Goal: Task Accomplishment & Management: Use online tool/utility

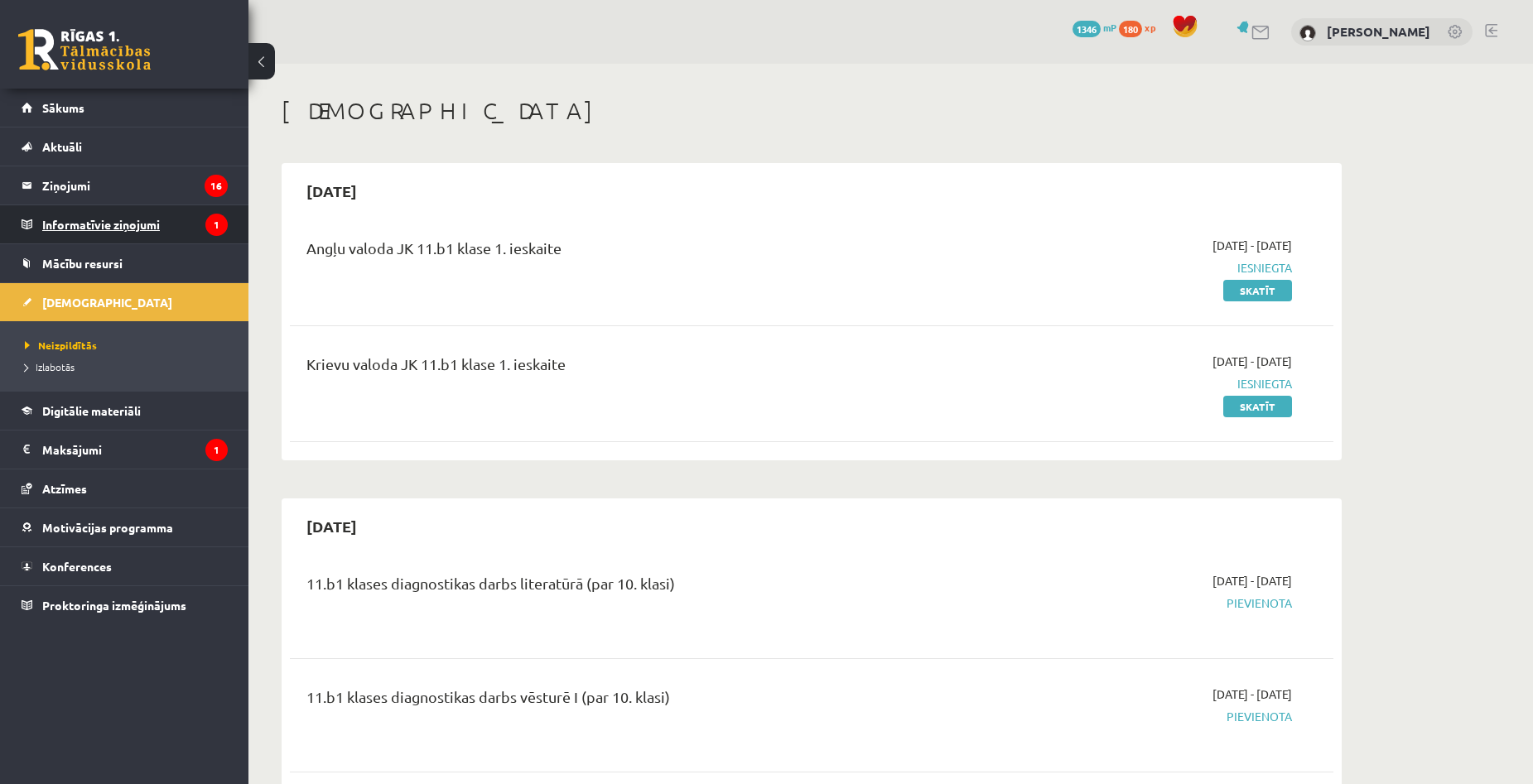
click at [122, 217] on legend "Informatīvie ziņojumi 1" at bounding box center [135, 224] width 185 height 38
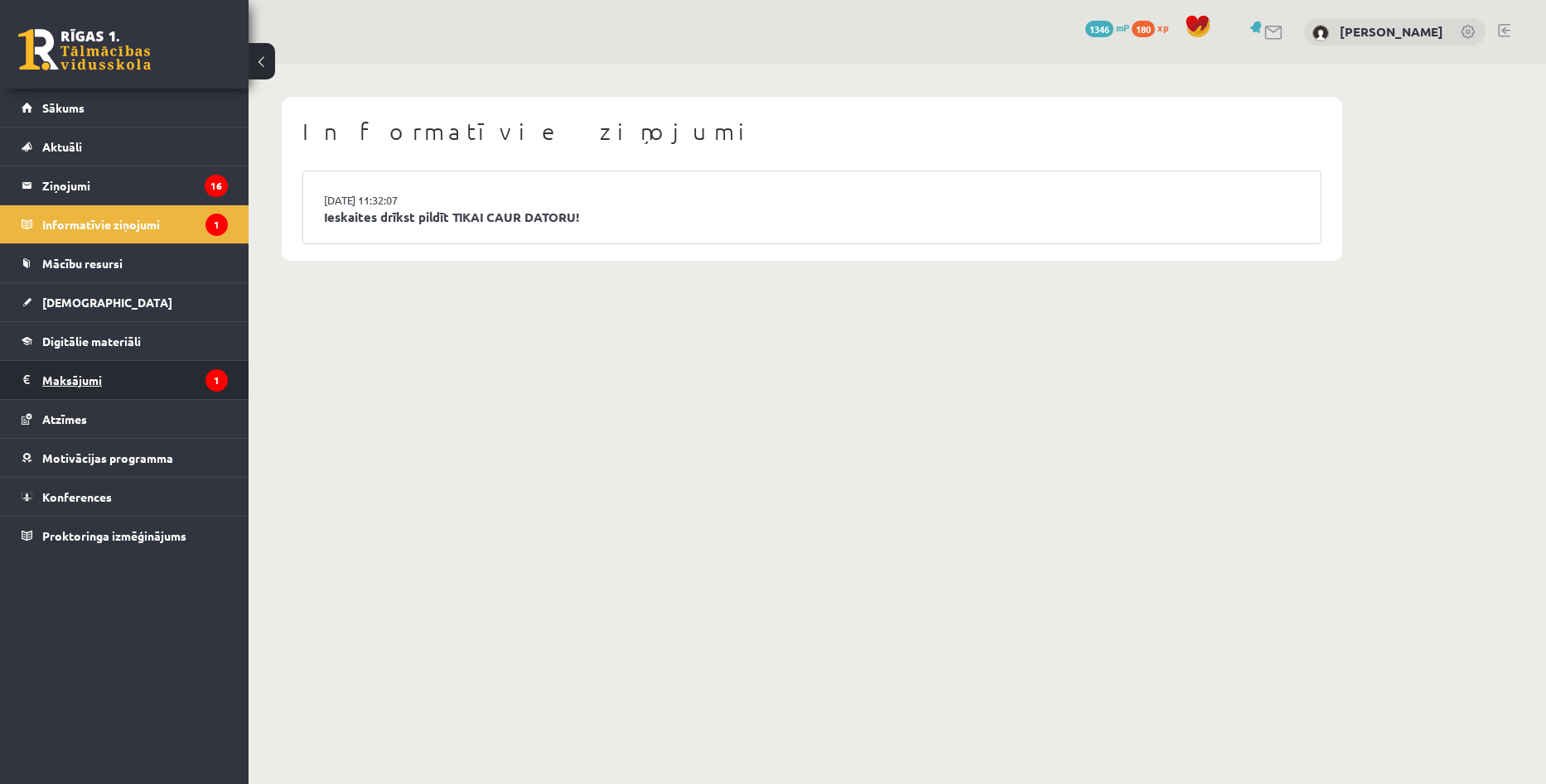
click at [98, 379] on legend "Maksājumi 1" at bounding box center [135, 380] width 185 height 38
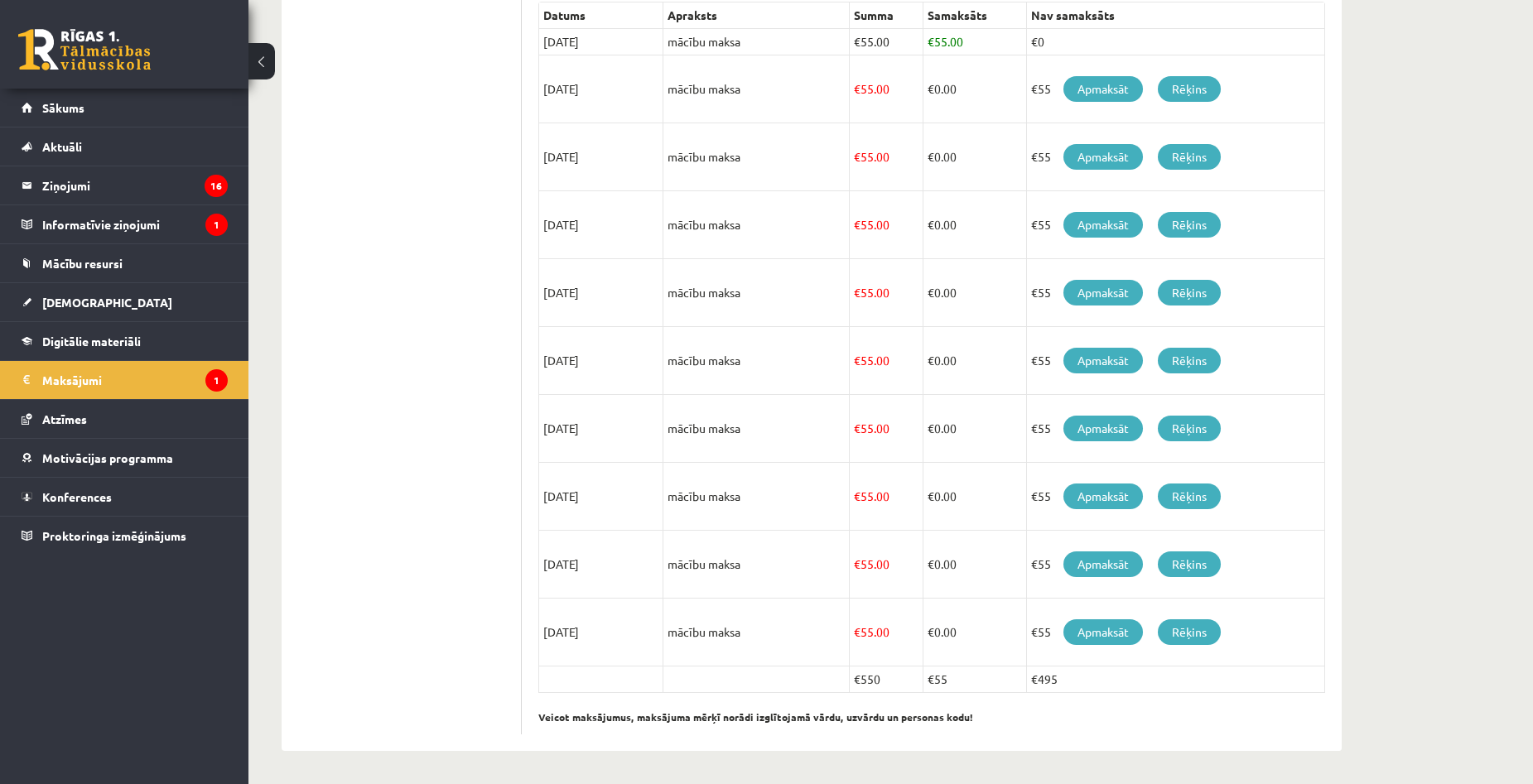
scroll to position [142, 0]
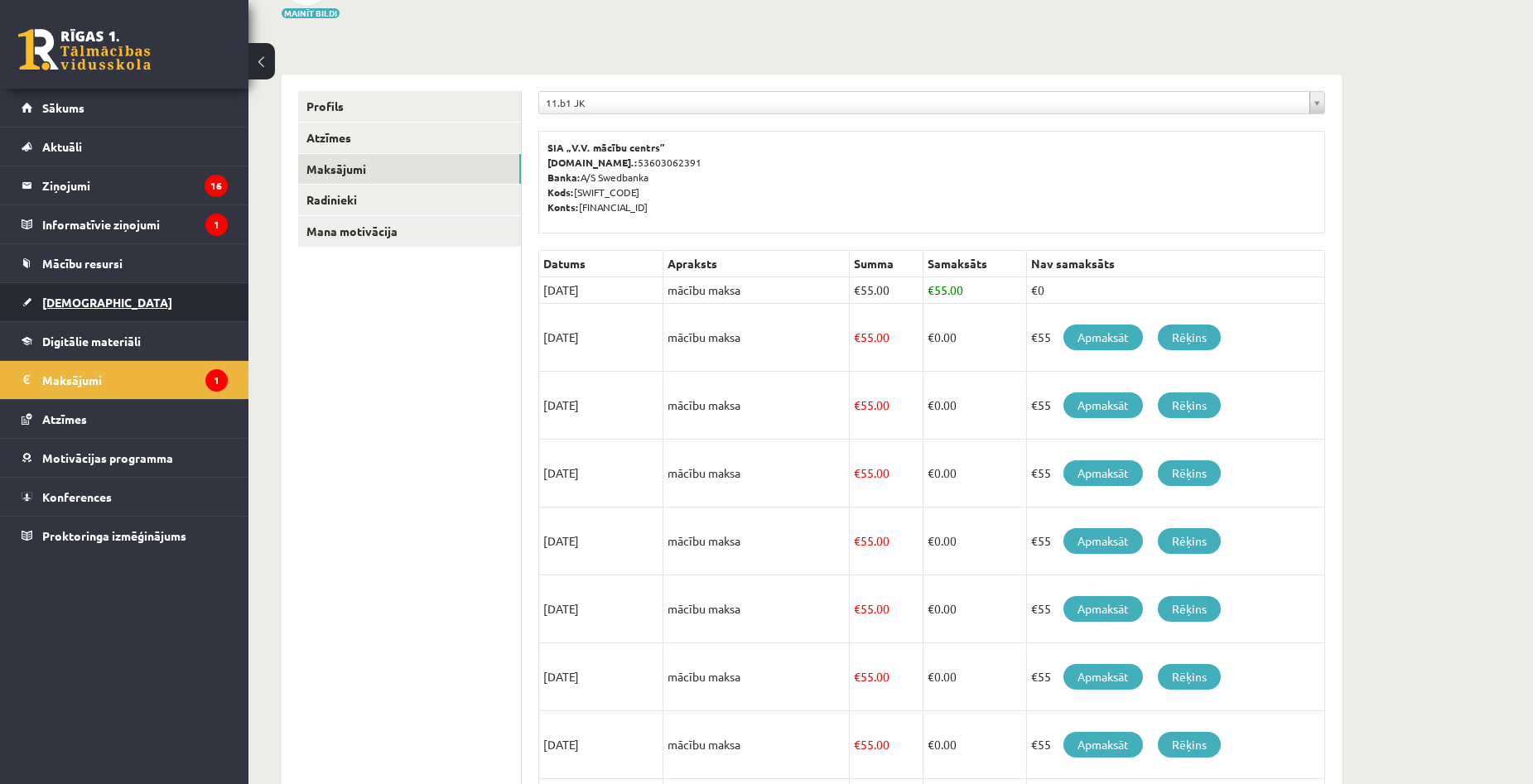
click at [76, 300] on span "[DEMOGRAPHIC_DATA]" at bounding box center [108, 302] width 130 height 15
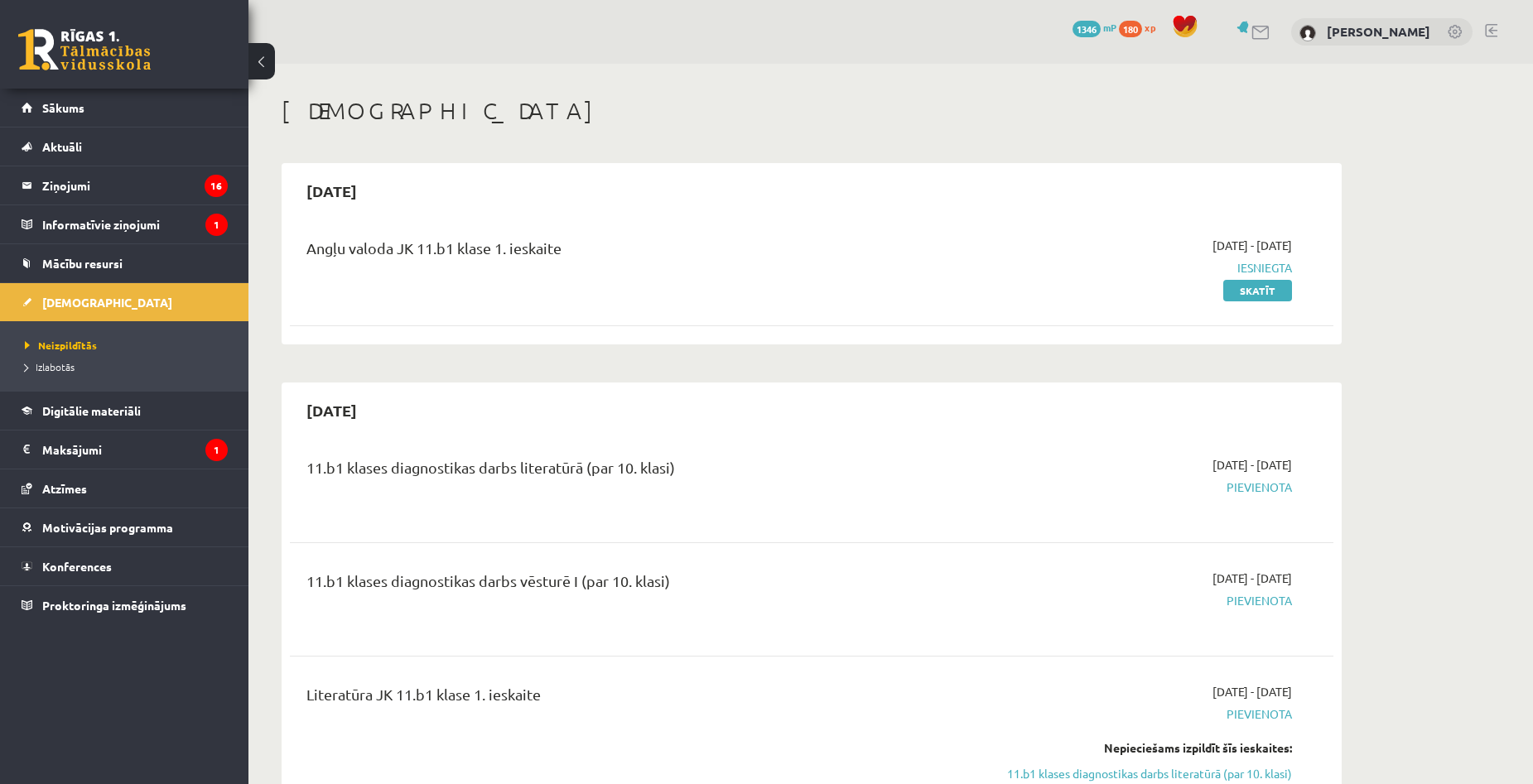
click at [50, 374] on li "Izlabotās" at bounding box center [128, 367] width 207 height 22
click at [71, 370] on span "Izlabotās" at bounding box center [54, 367] width 58 height 13
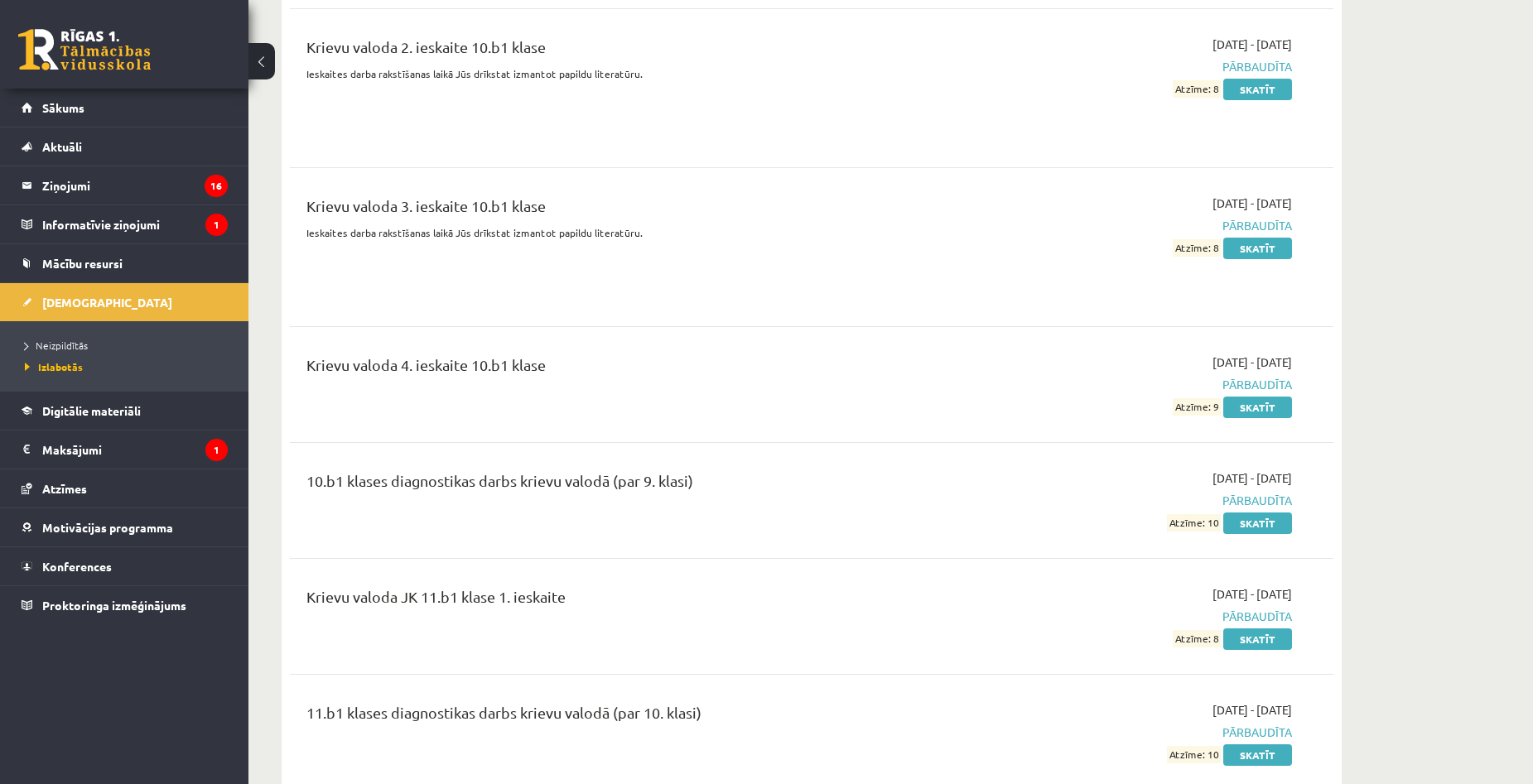
scroll to position [3614, 0]
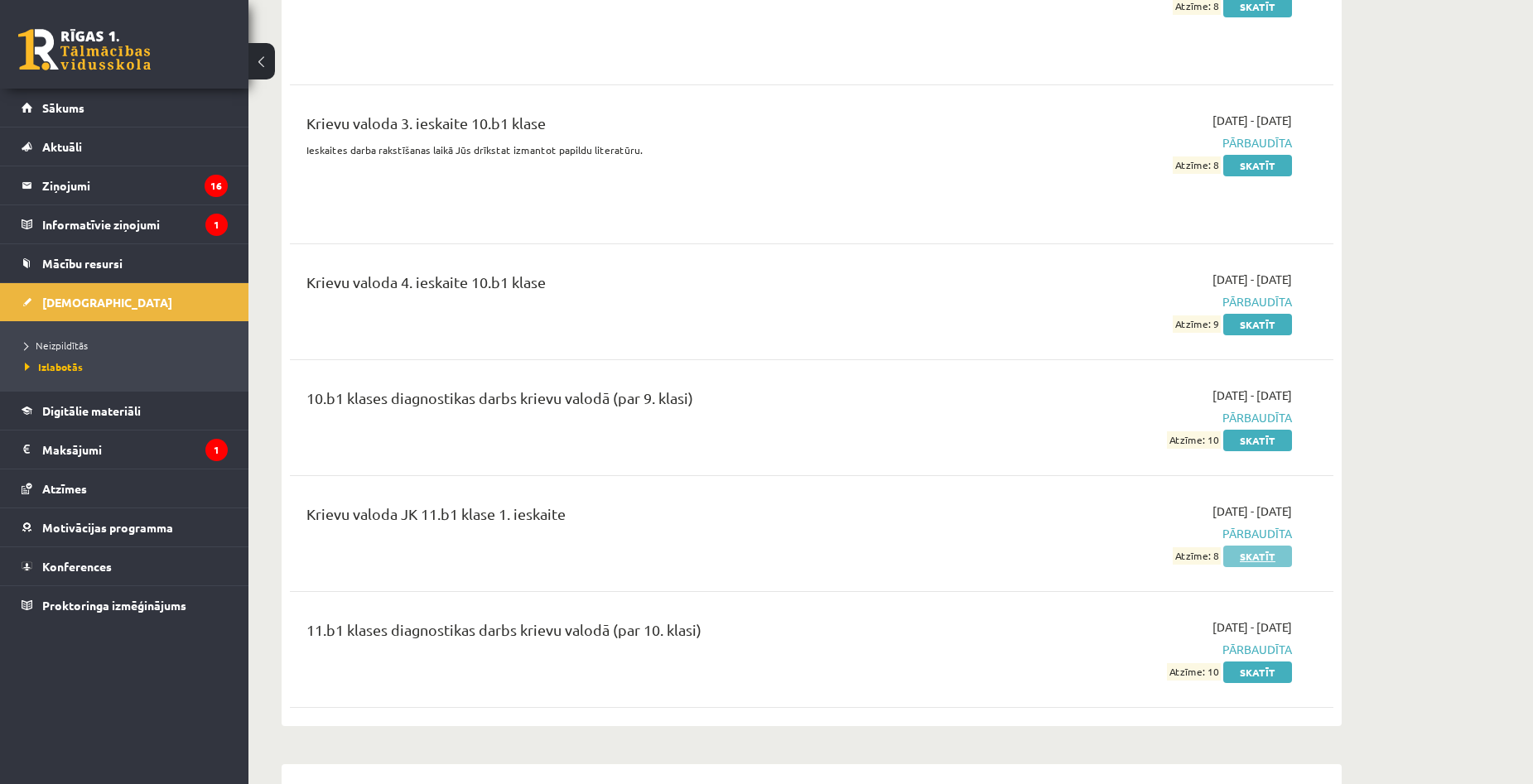
click at [1259, 545] on link "Skatīt" at bounding box center [1257, 556] width 68 height 22
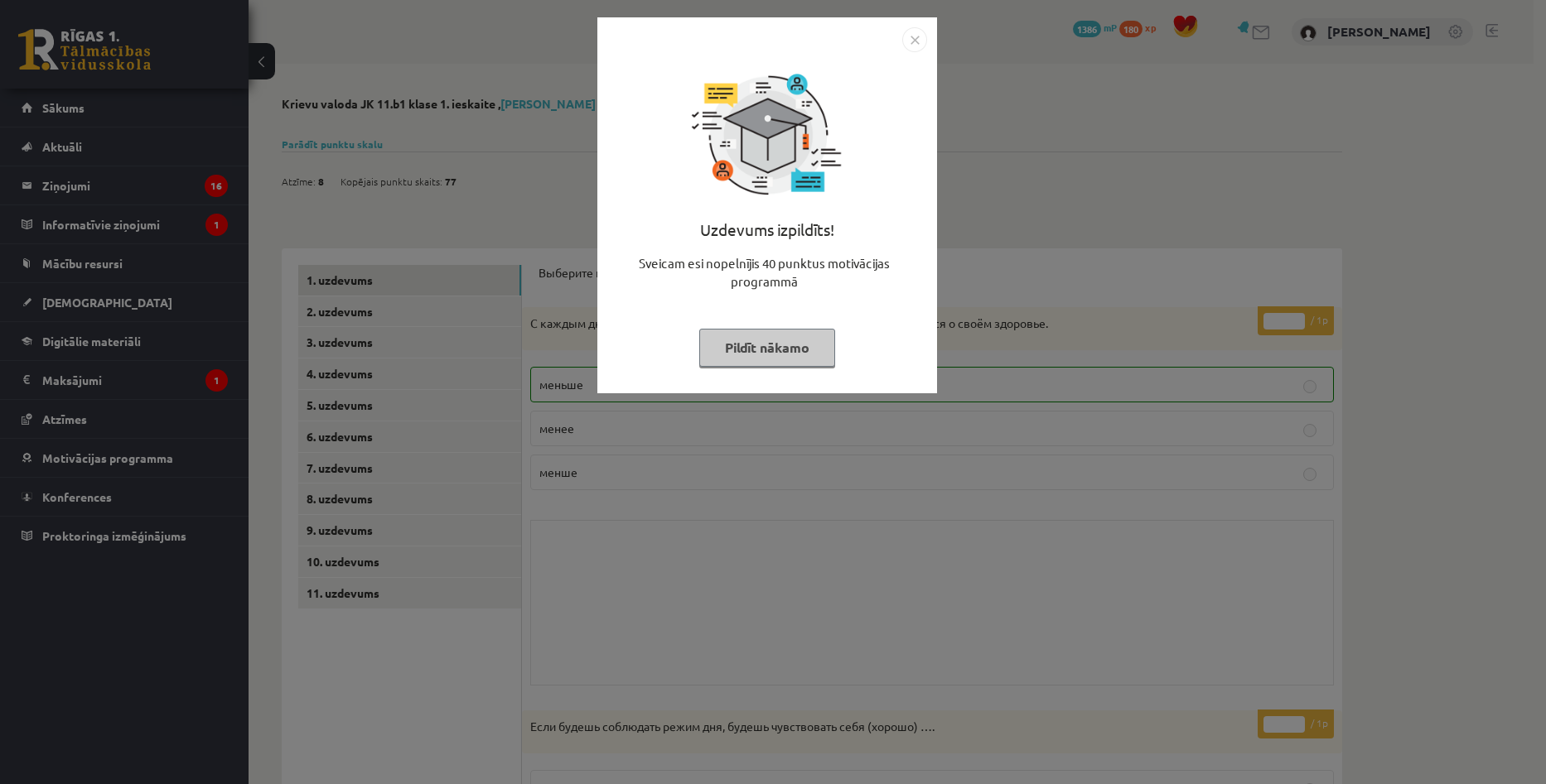
click at [774, 347] on button "Pildīt nākamo" at bounding box center [767, 348] width 136 height 38
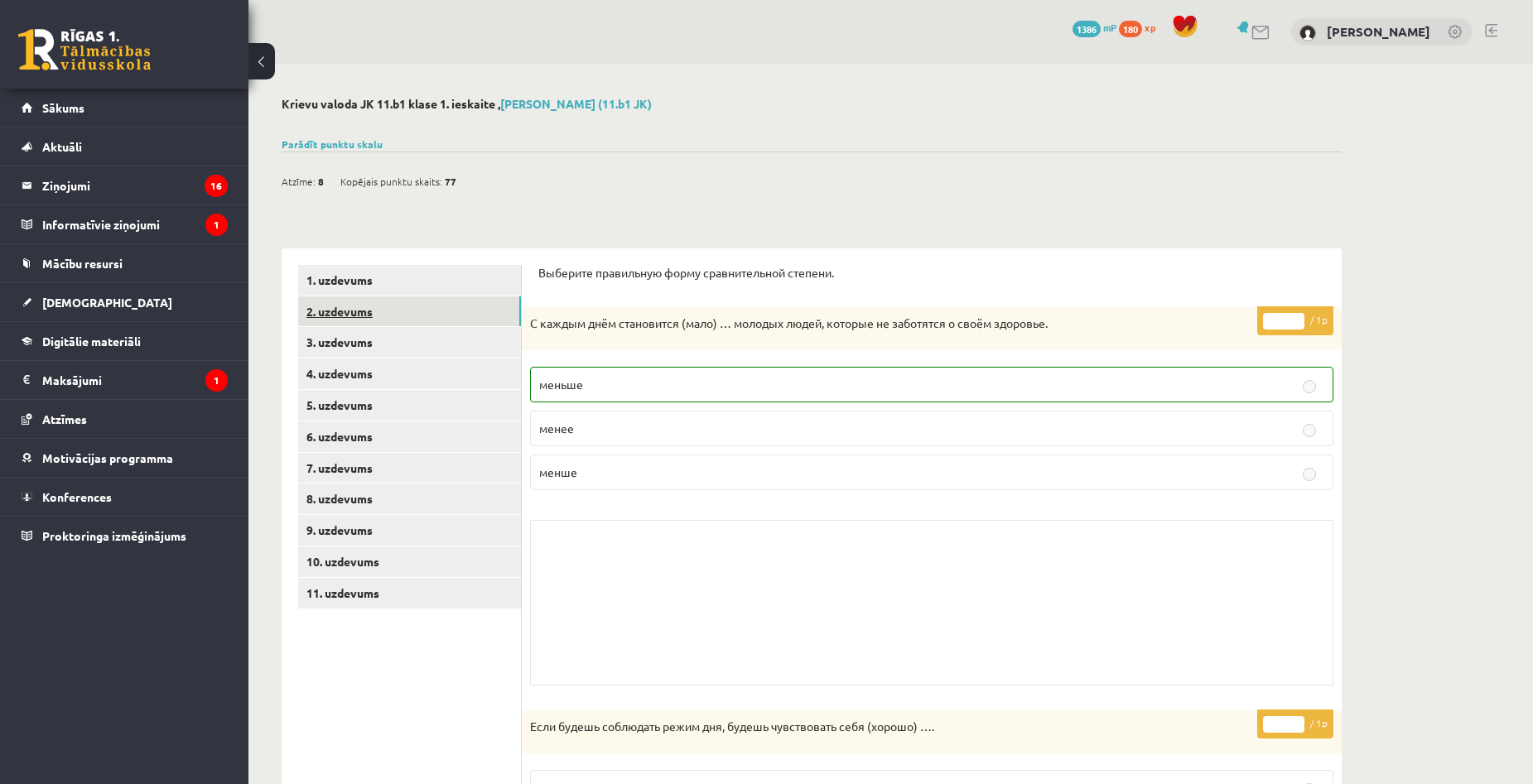
click at [405, 305] on link "2. uzdevums" at bounding box center [409, 311] width 223 height 31
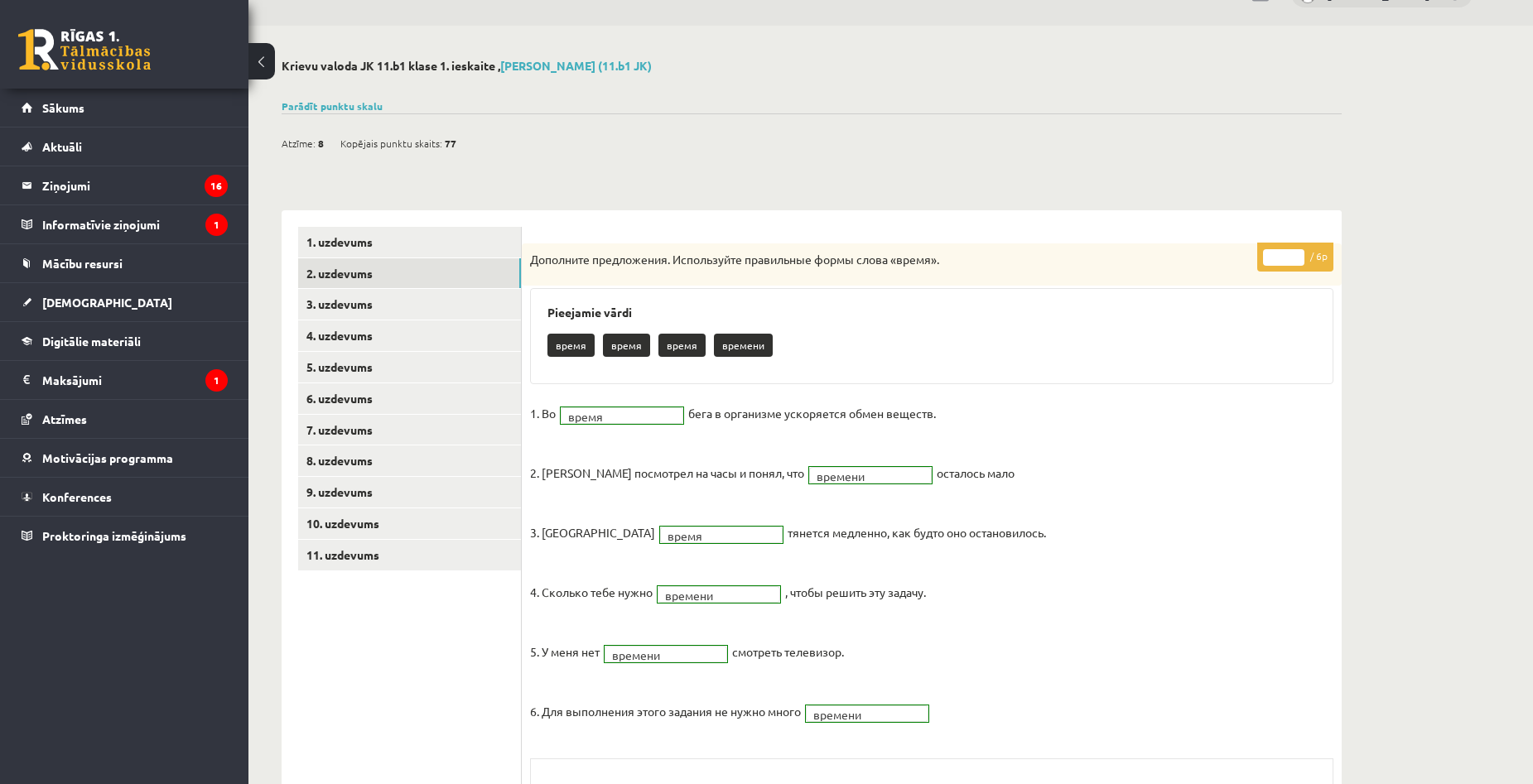
scroll to position [236, 0]
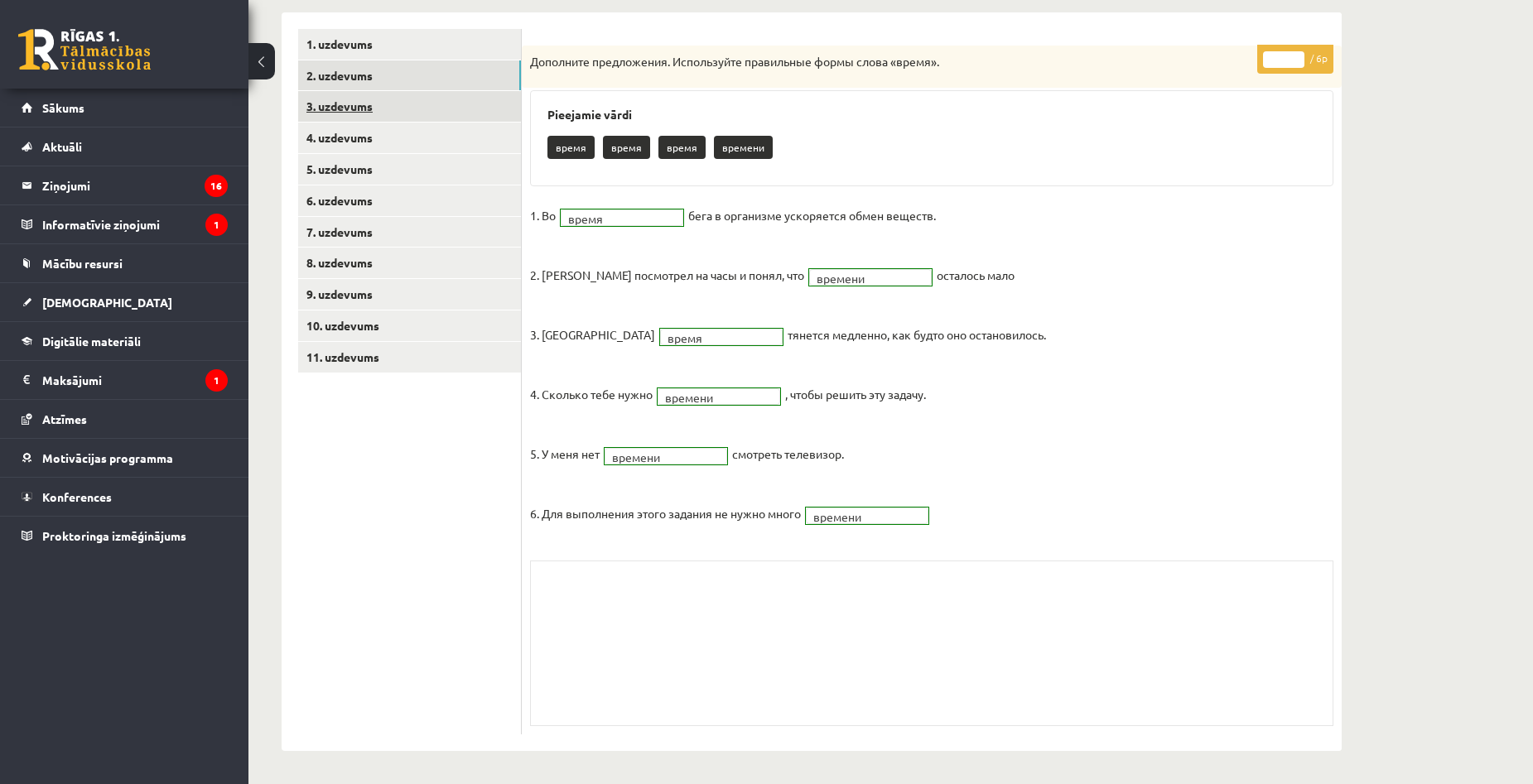
click at [392, 102] on link "3. uzdevums" at bounding box center [409, 106] width 223 height 31
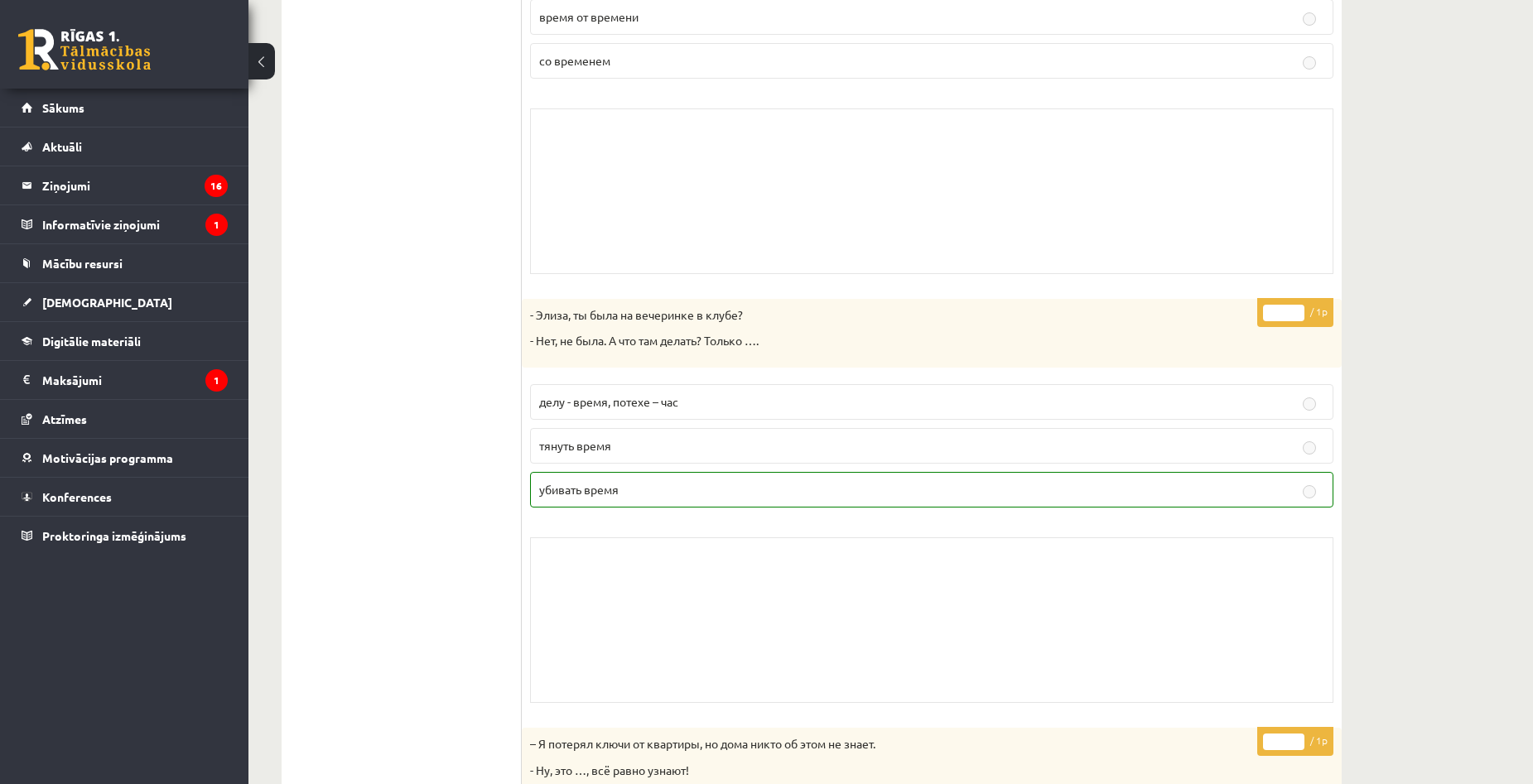
scroll to position [0, 0]
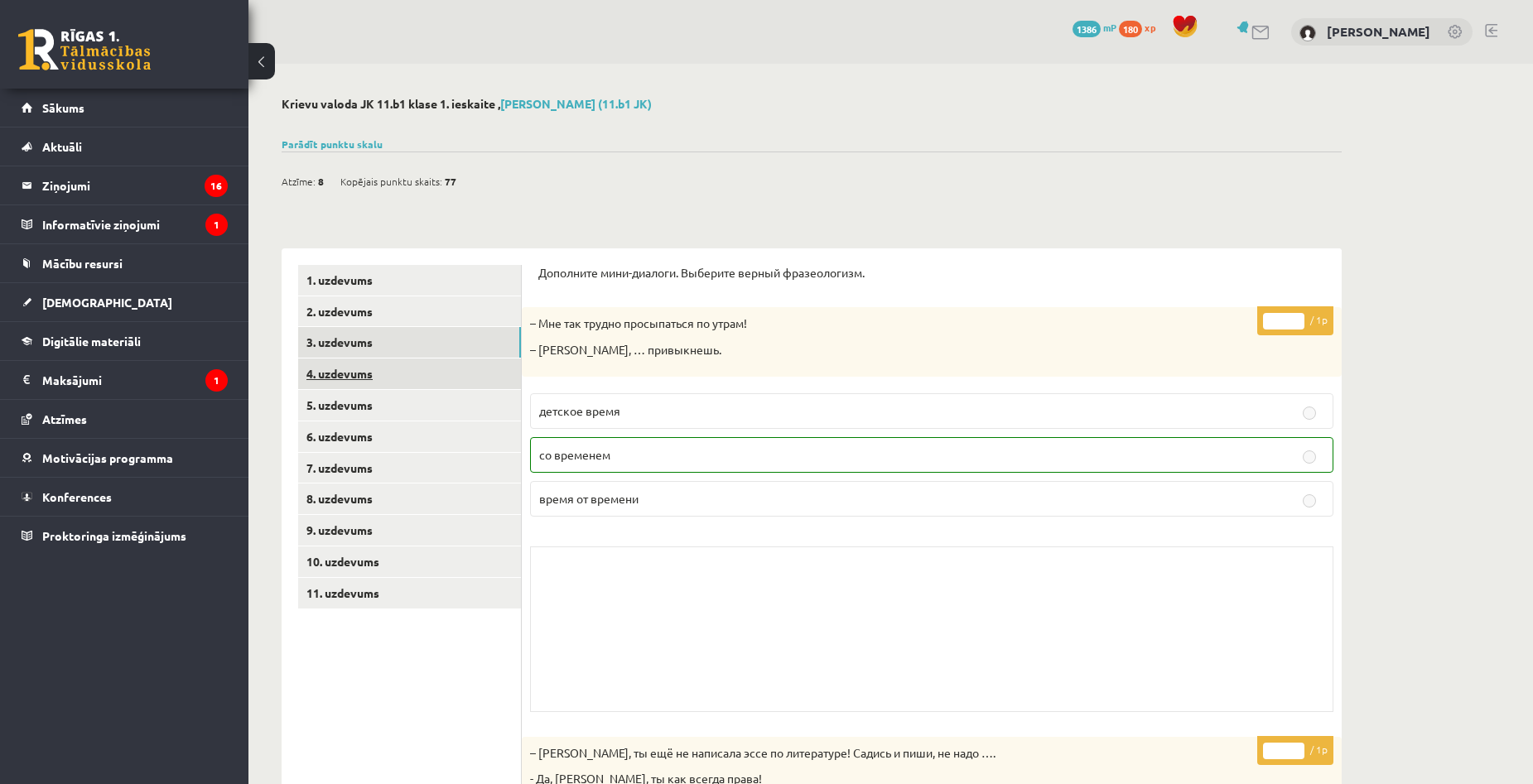
click at [395, 387] on link "4. uzdevums" at bounding box center [409, 374] width 223 height 31
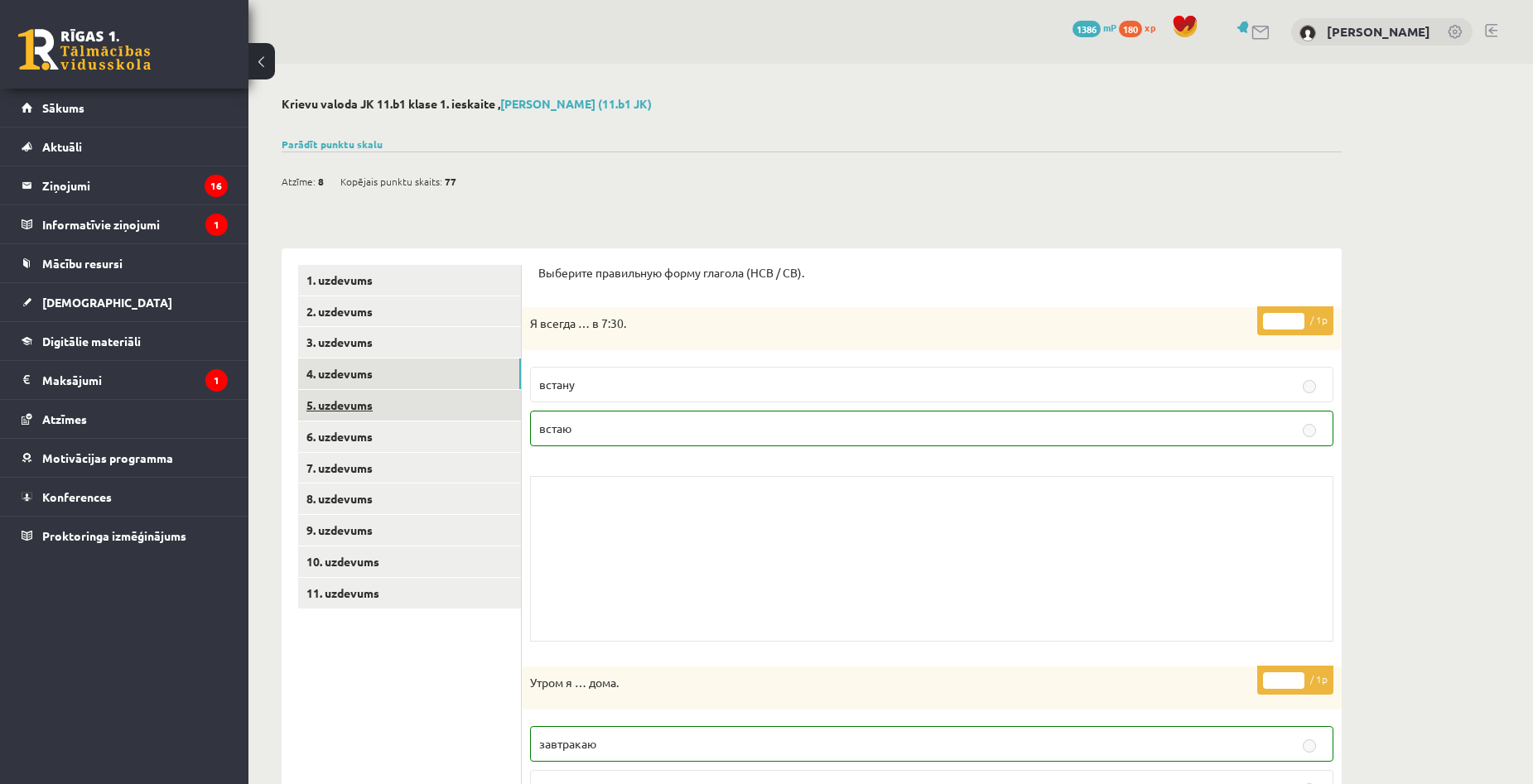
click at [384, 404] on link "5. uzdevums" at bounding box center [409, 405] width 223 height 31
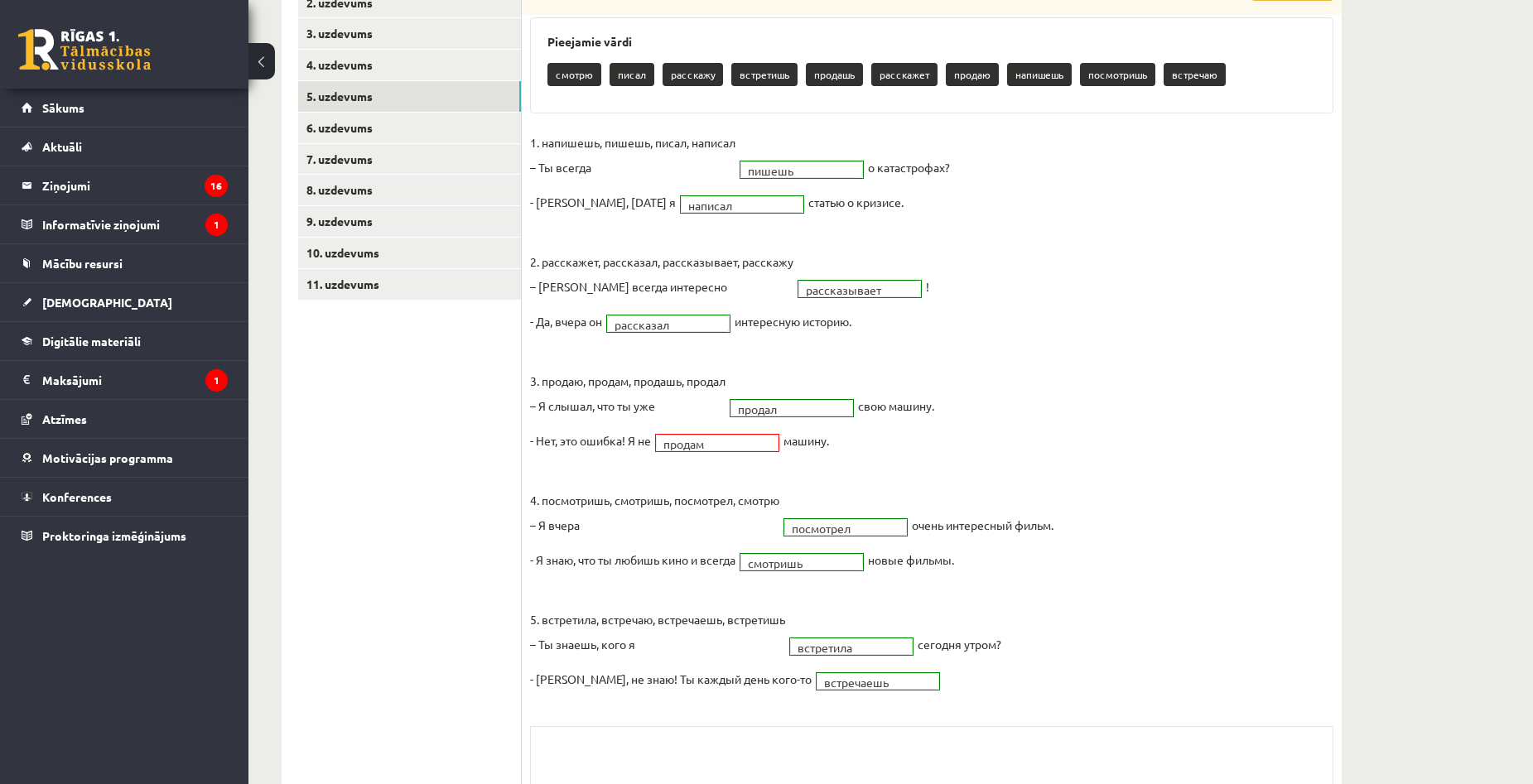
scroll to position [143, 0]
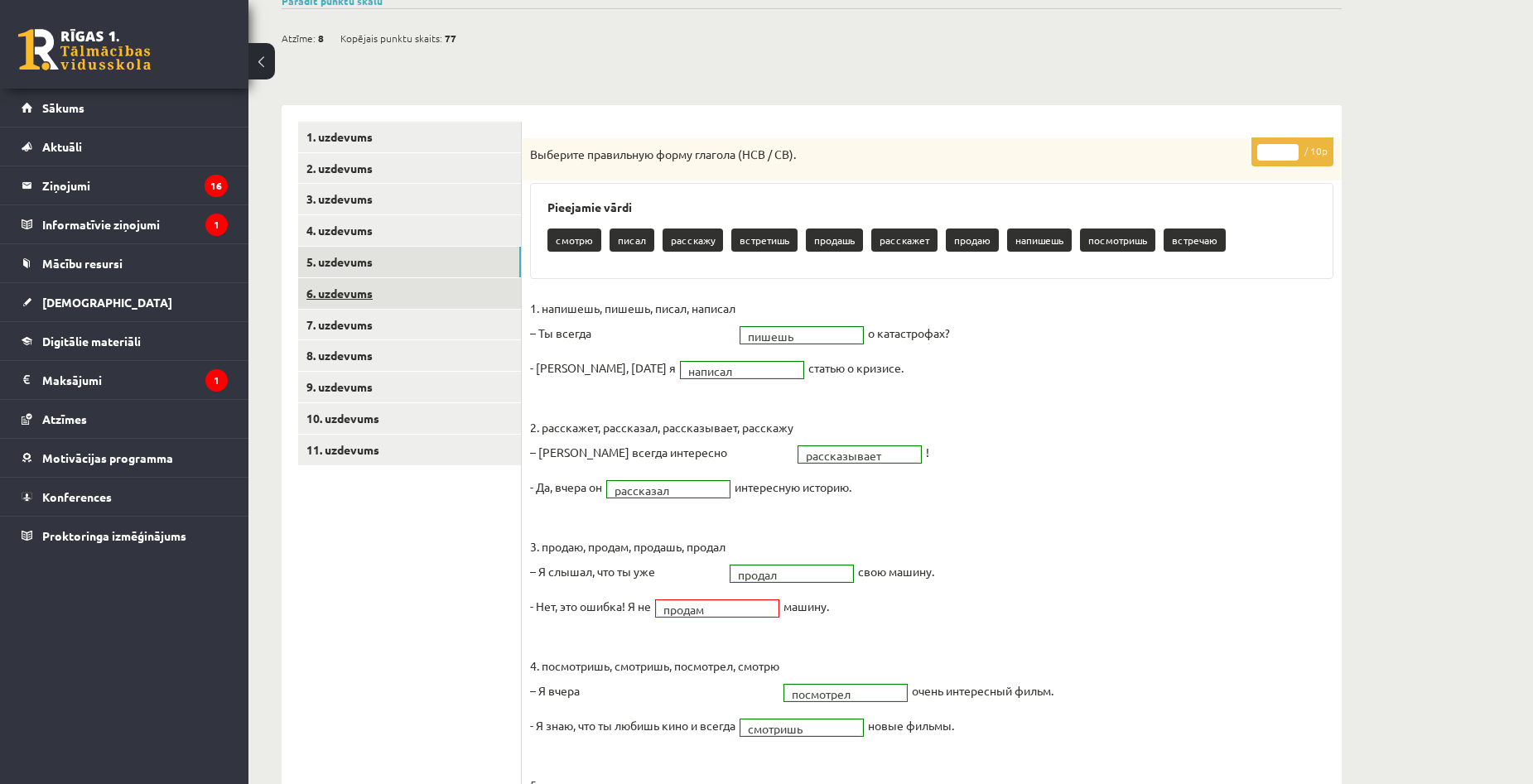
click at [405, 286] on link "6. uzdevums" at bounding box center [409, 294] width 223 height 31
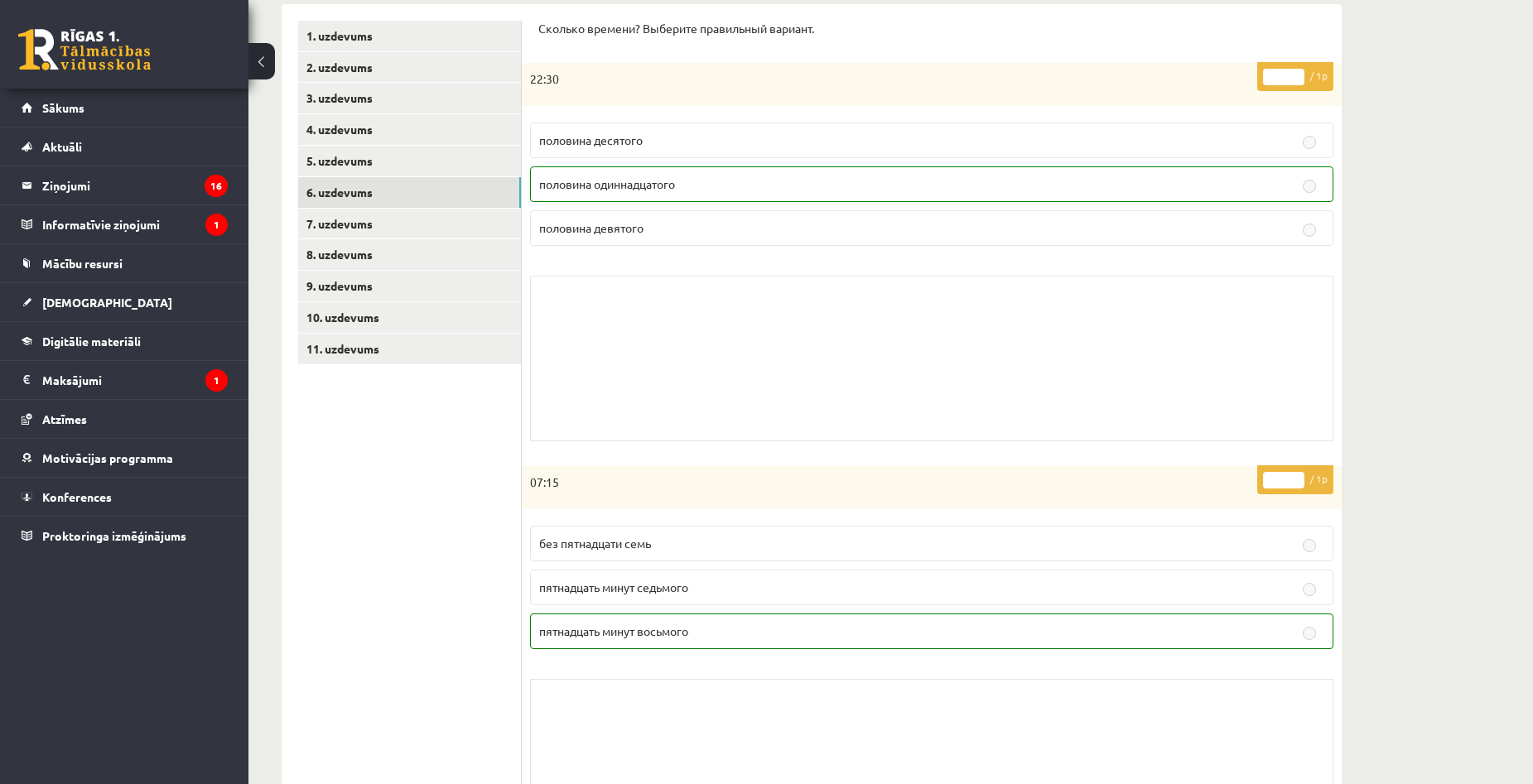
scroll to position [0, 0]
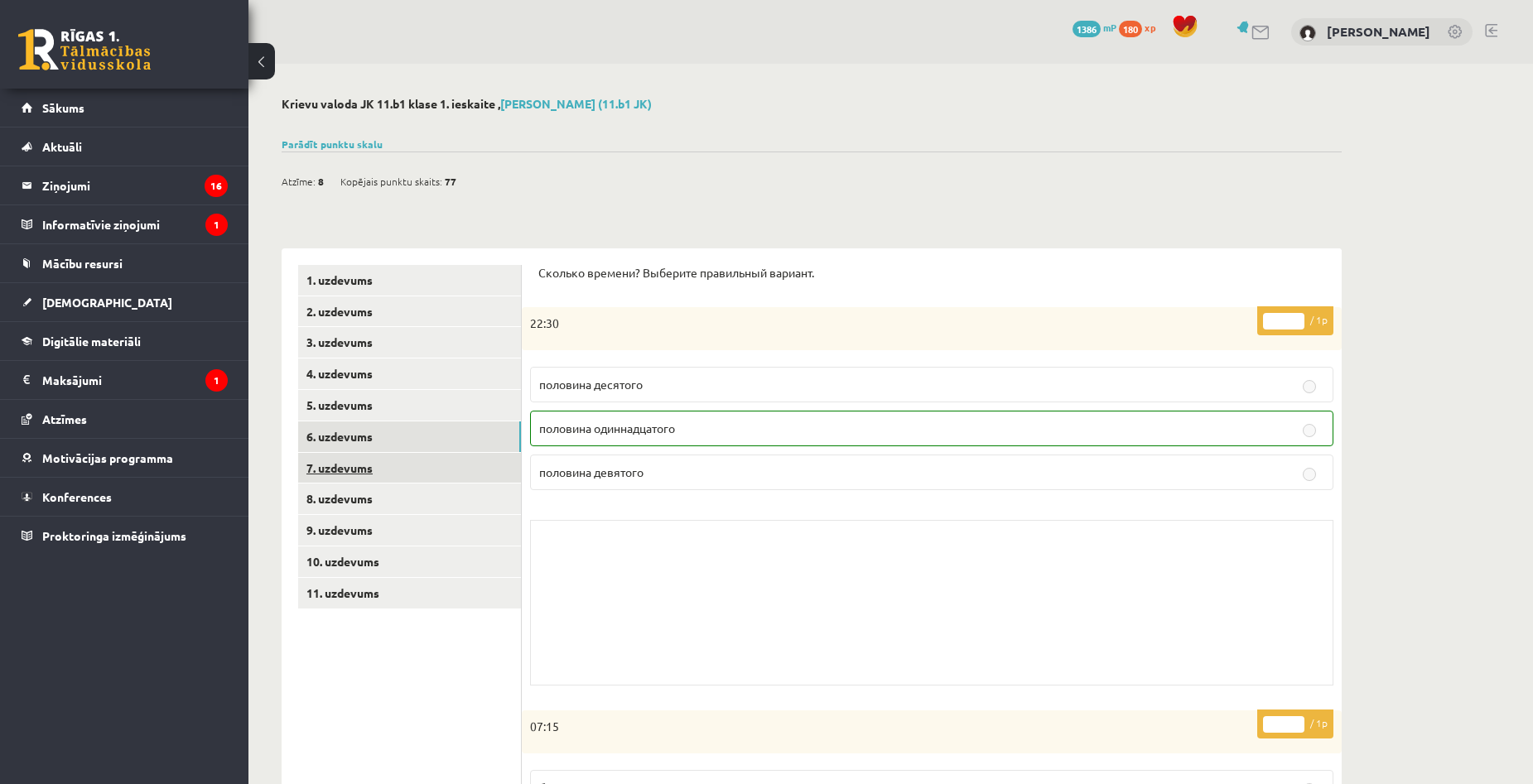
click at [462, 471] on link "7. uzdevums" at bounding box center [409, 468] width 223 height 31
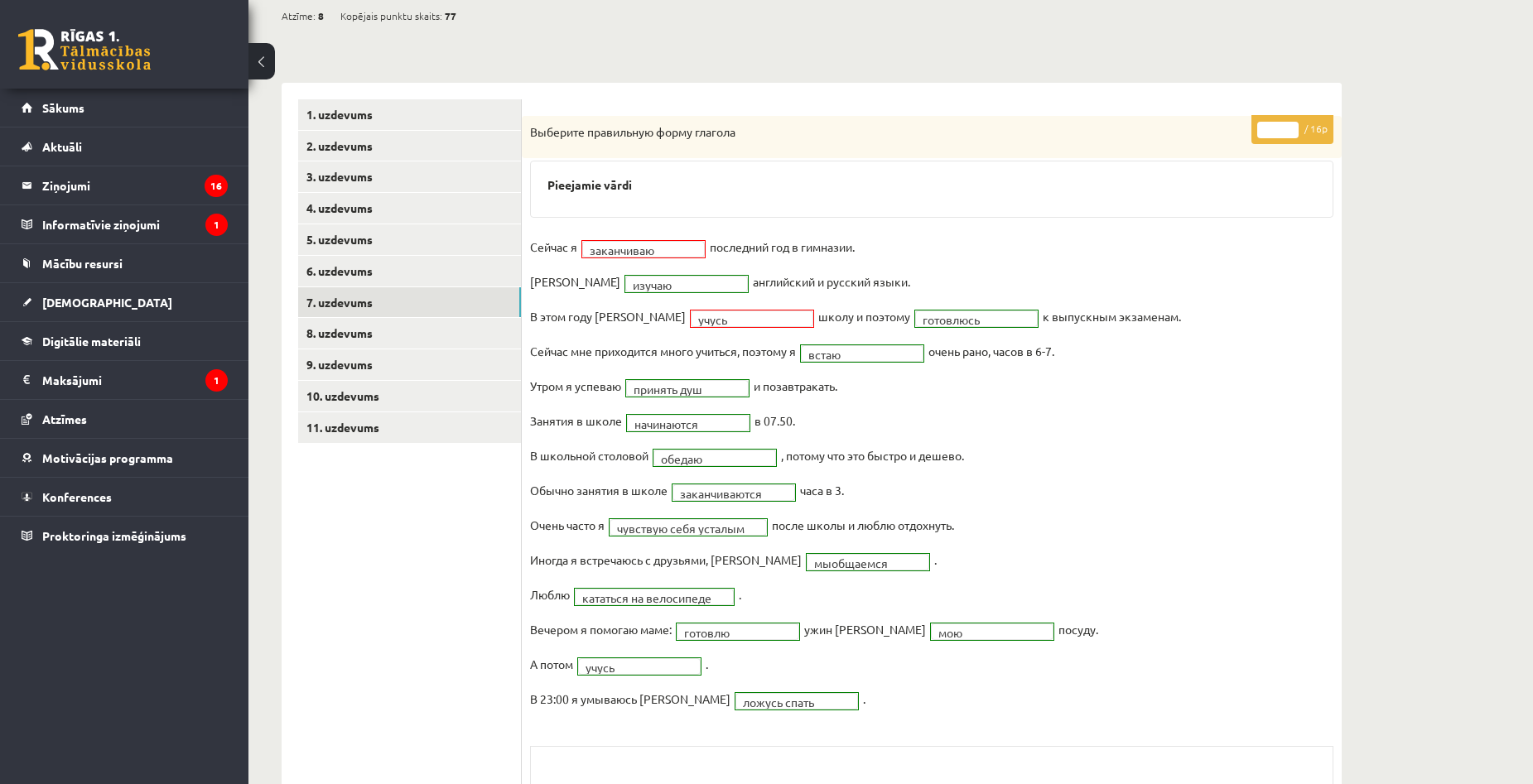
scroll to position [249, 0]
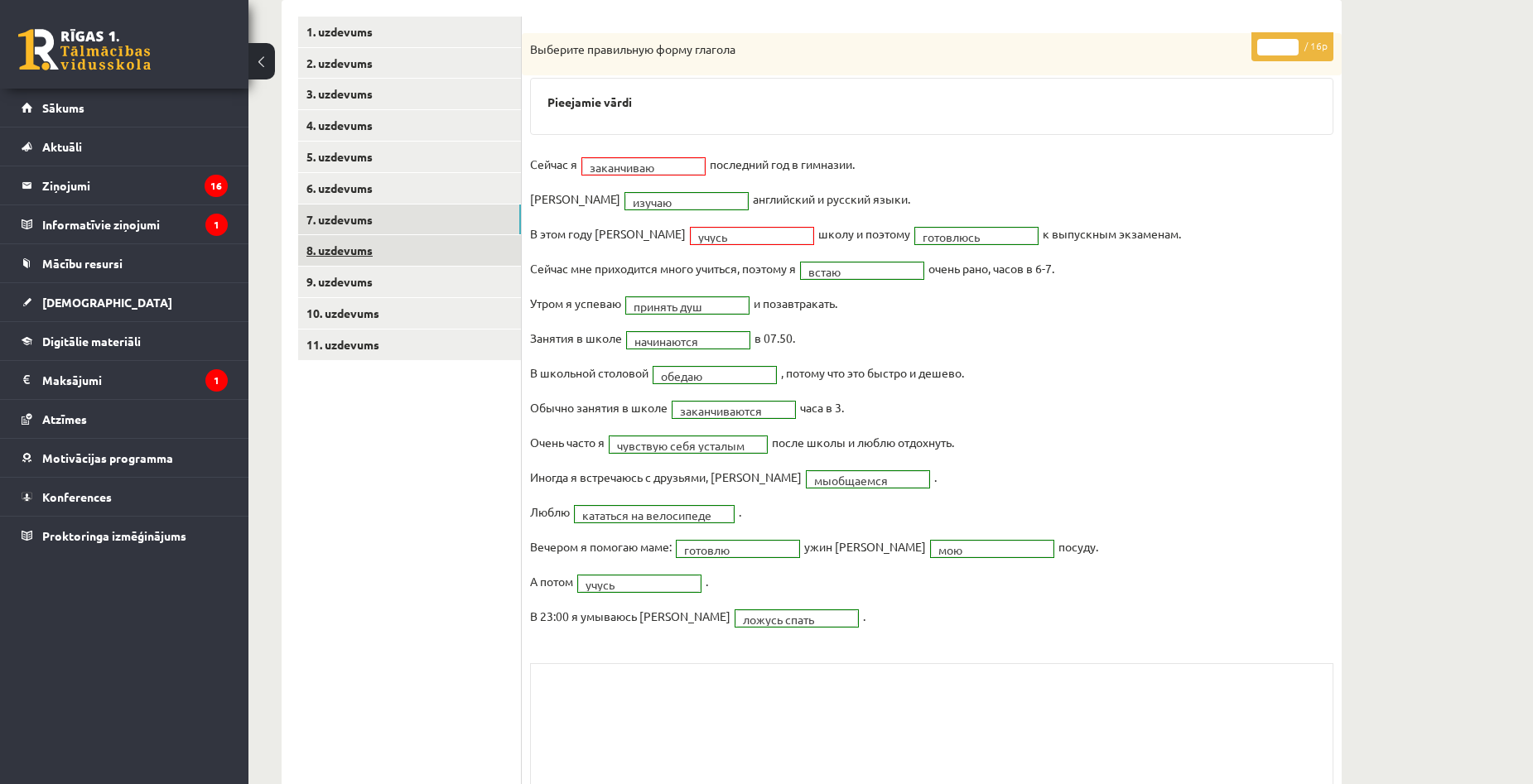
click at [403, 253] on link "8. uzdevums" at bounding box center [409, 250] width 223 height 31
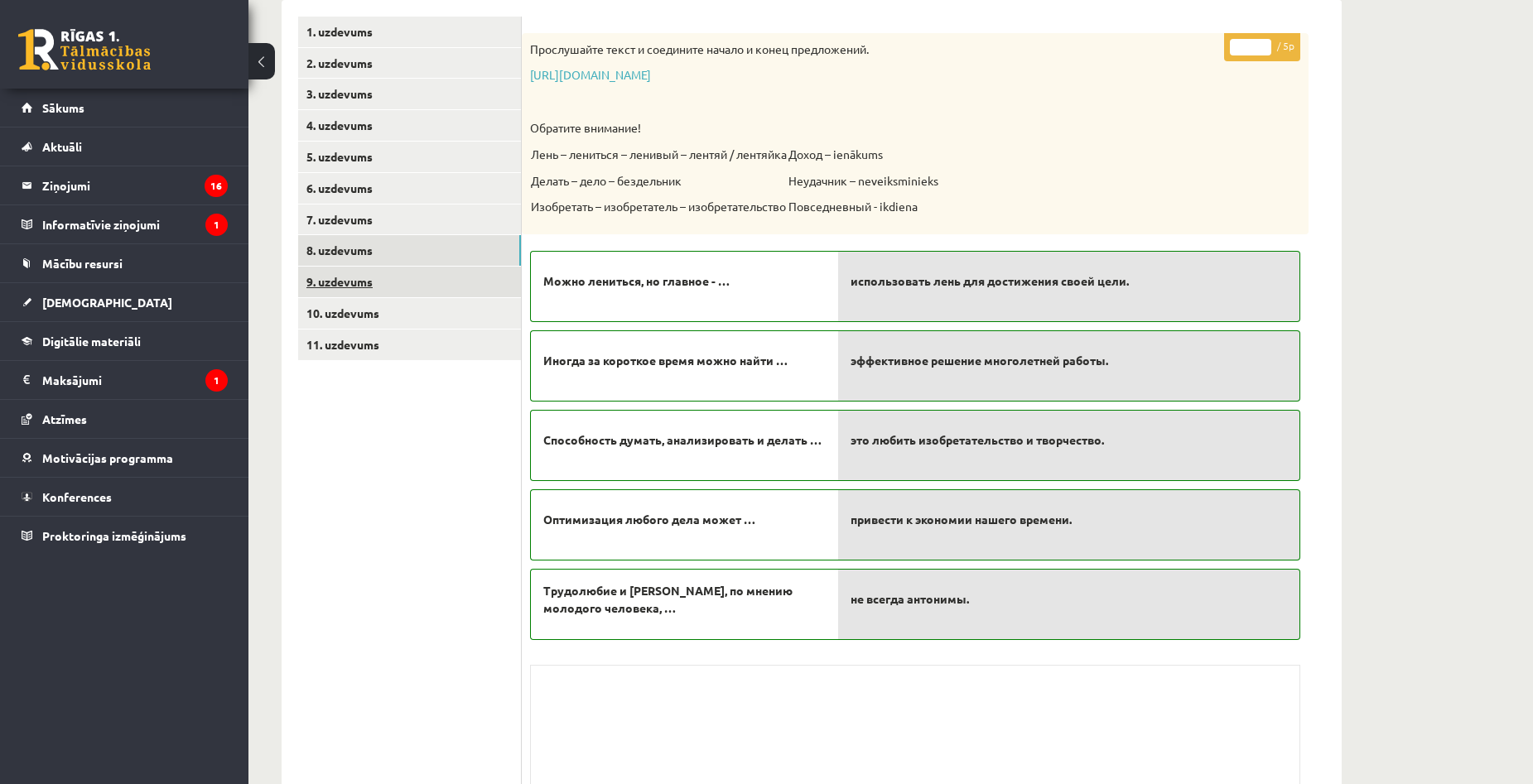
click at [317, 289] on link "9. uzdevums" at bounding box center [409, 282] width 223 height 31
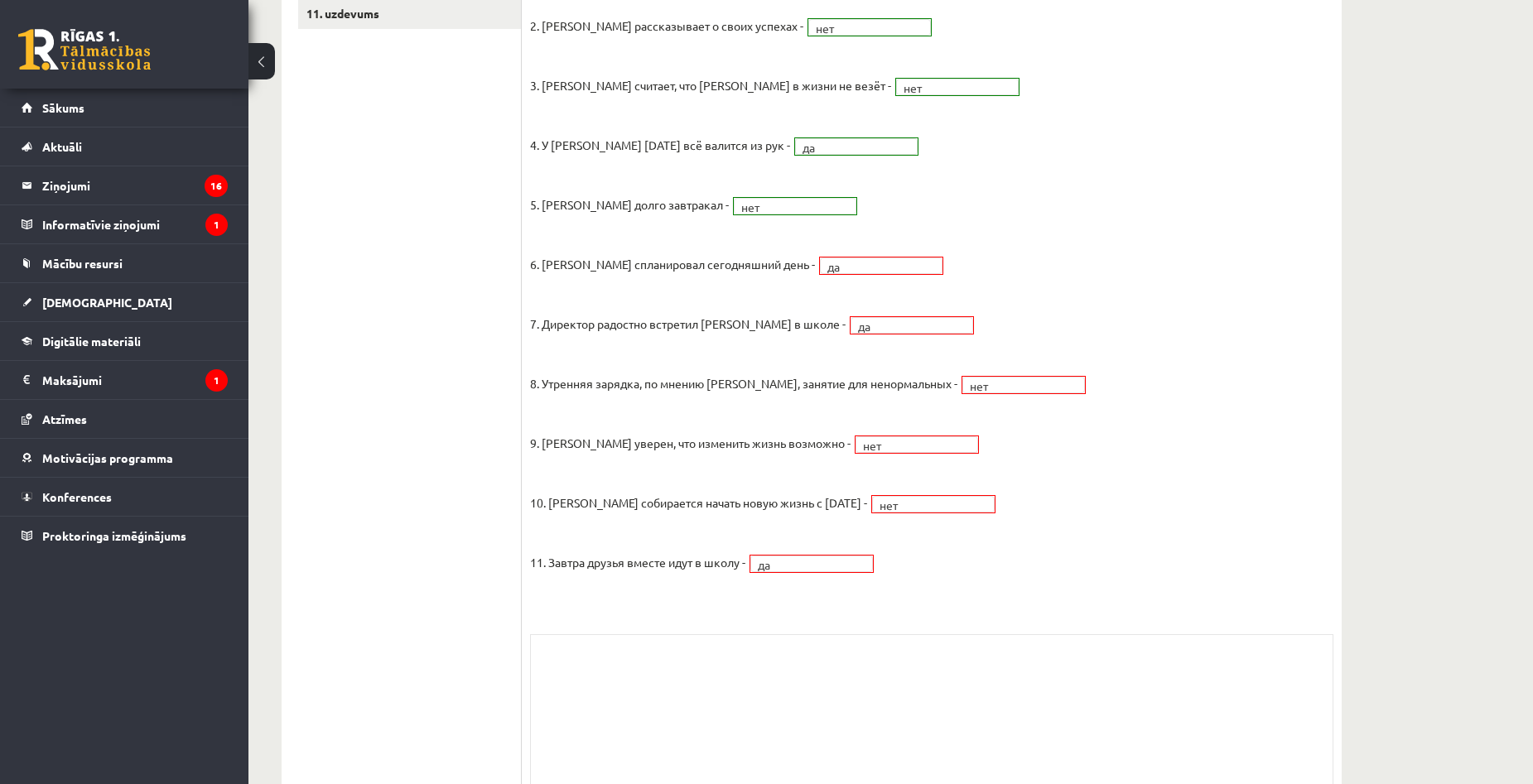
scroll to position [166, 0]
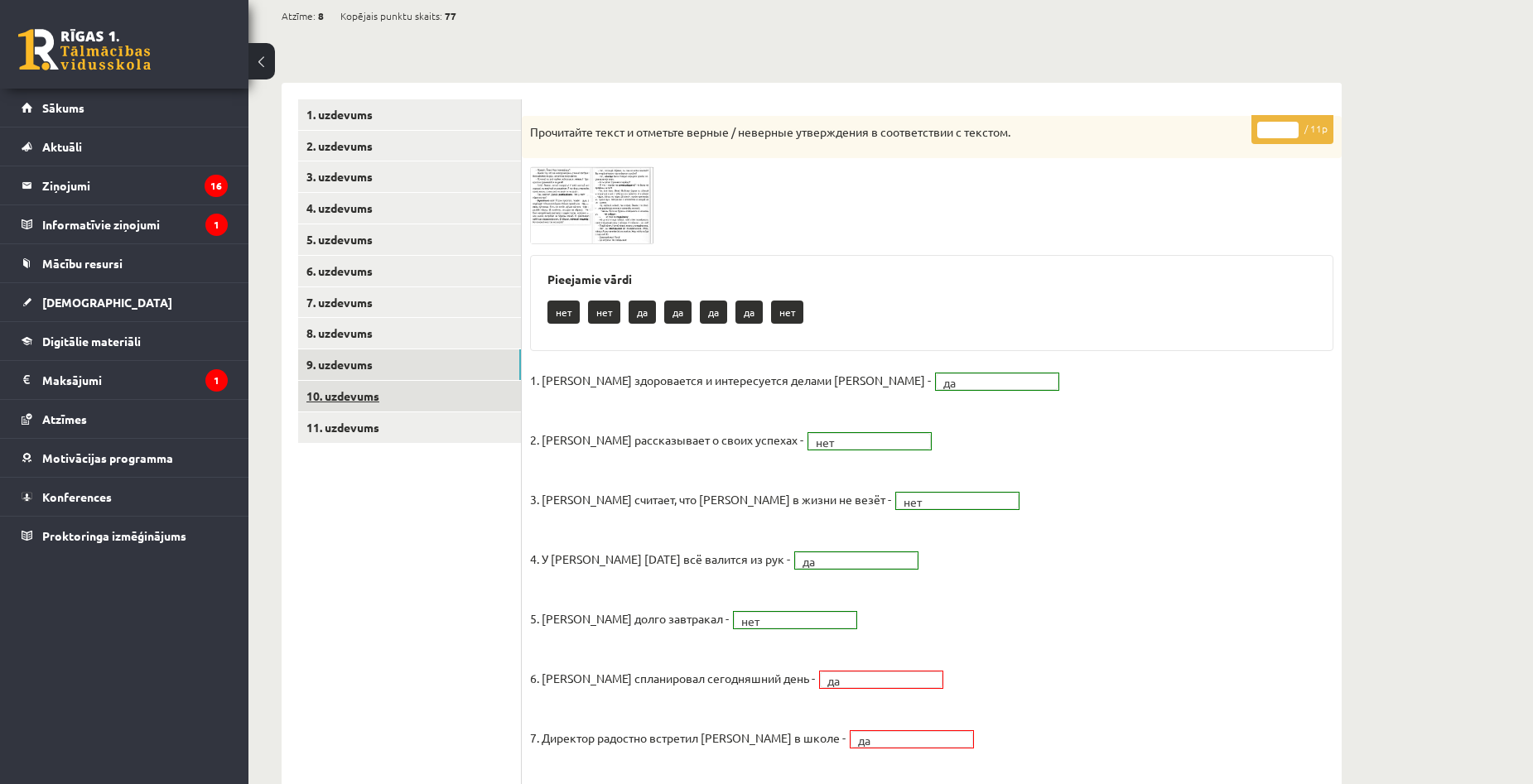
click at [369, 400] on link "10. uzdevums" at bounding box center [409, 396] width 223 height 31
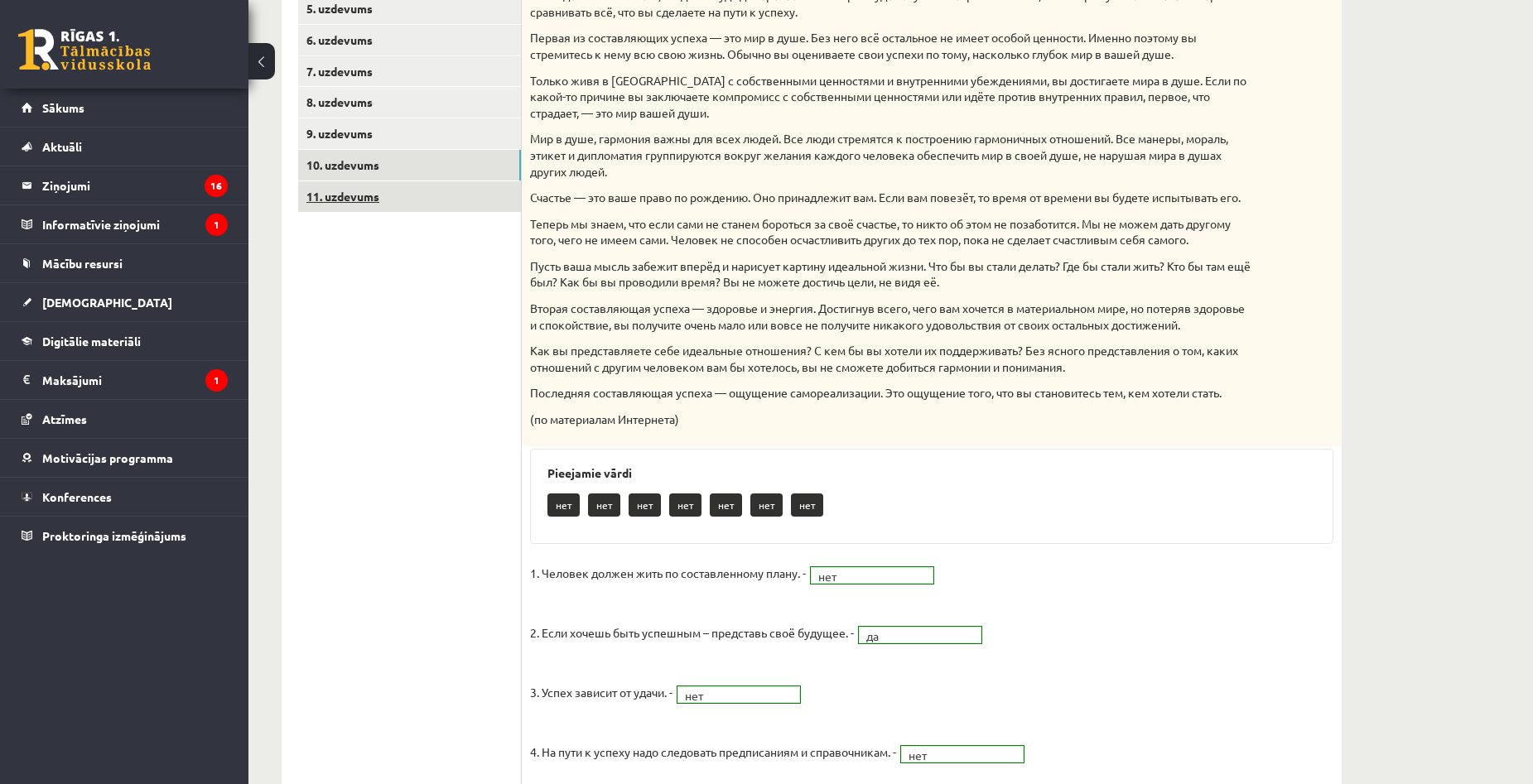
click at [370, 199] on link "11. uzdevums" at bounding box center [409, 196] width 223 height 31
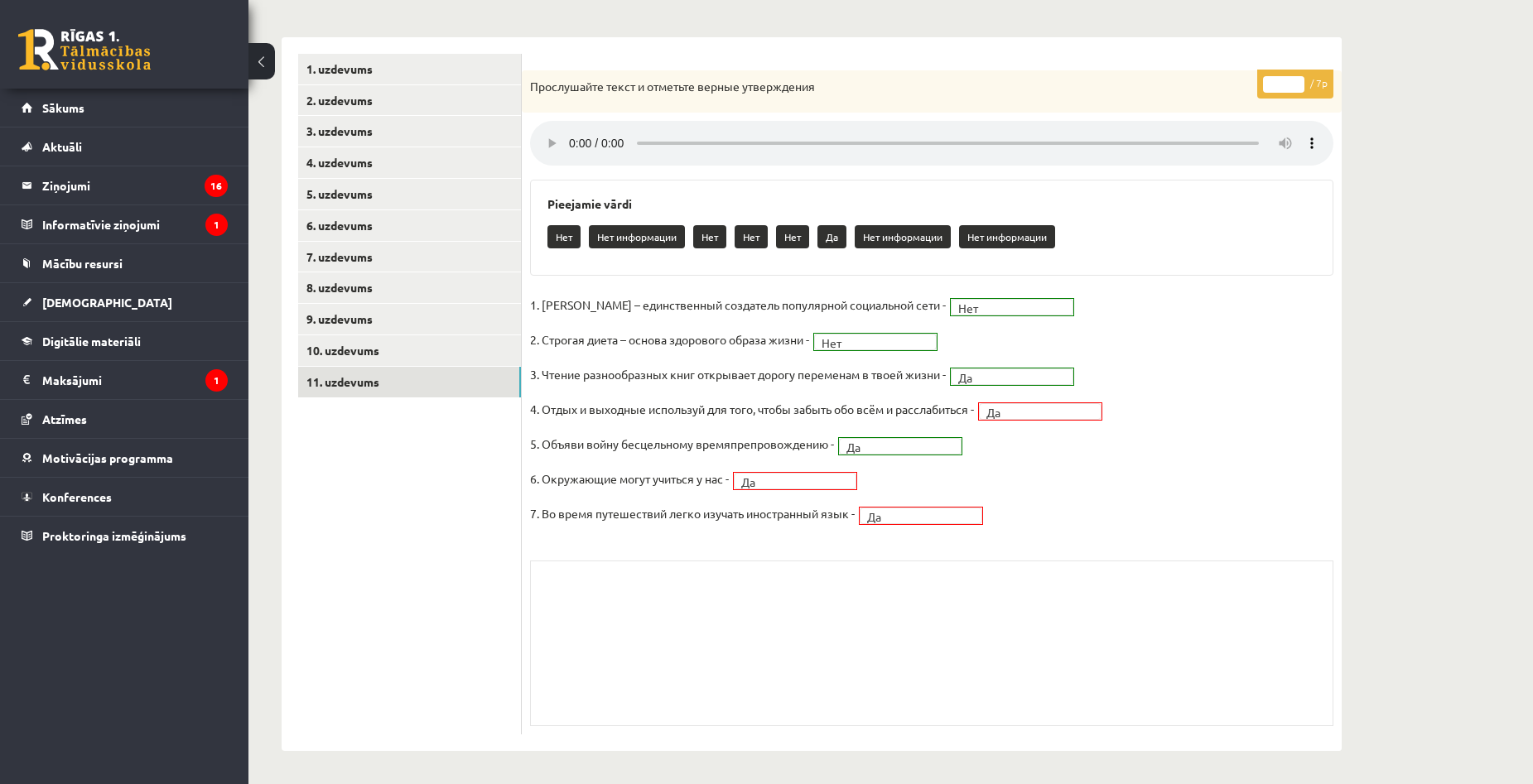
scroll to position [212, 0]
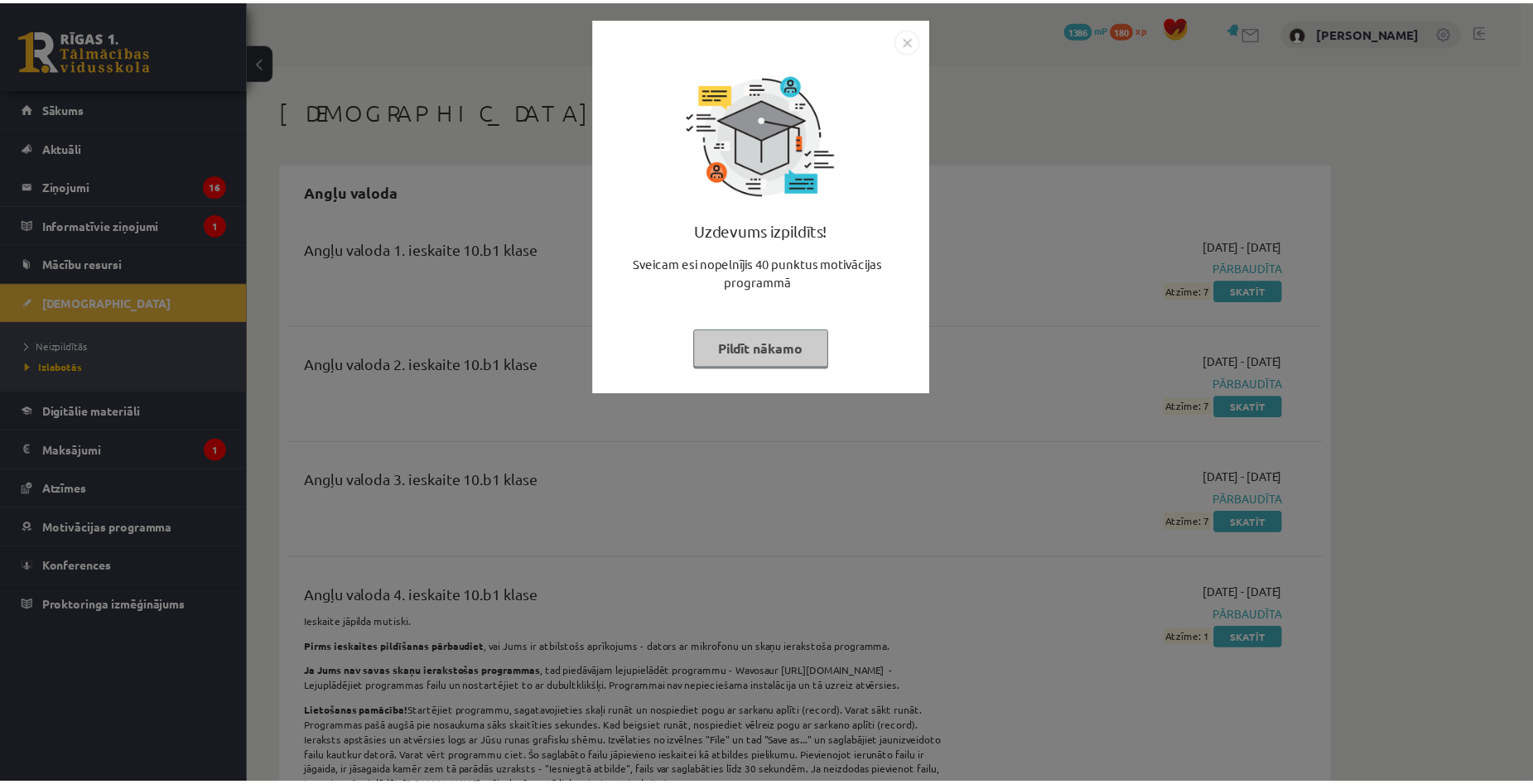
scroll to position [3614, 0]
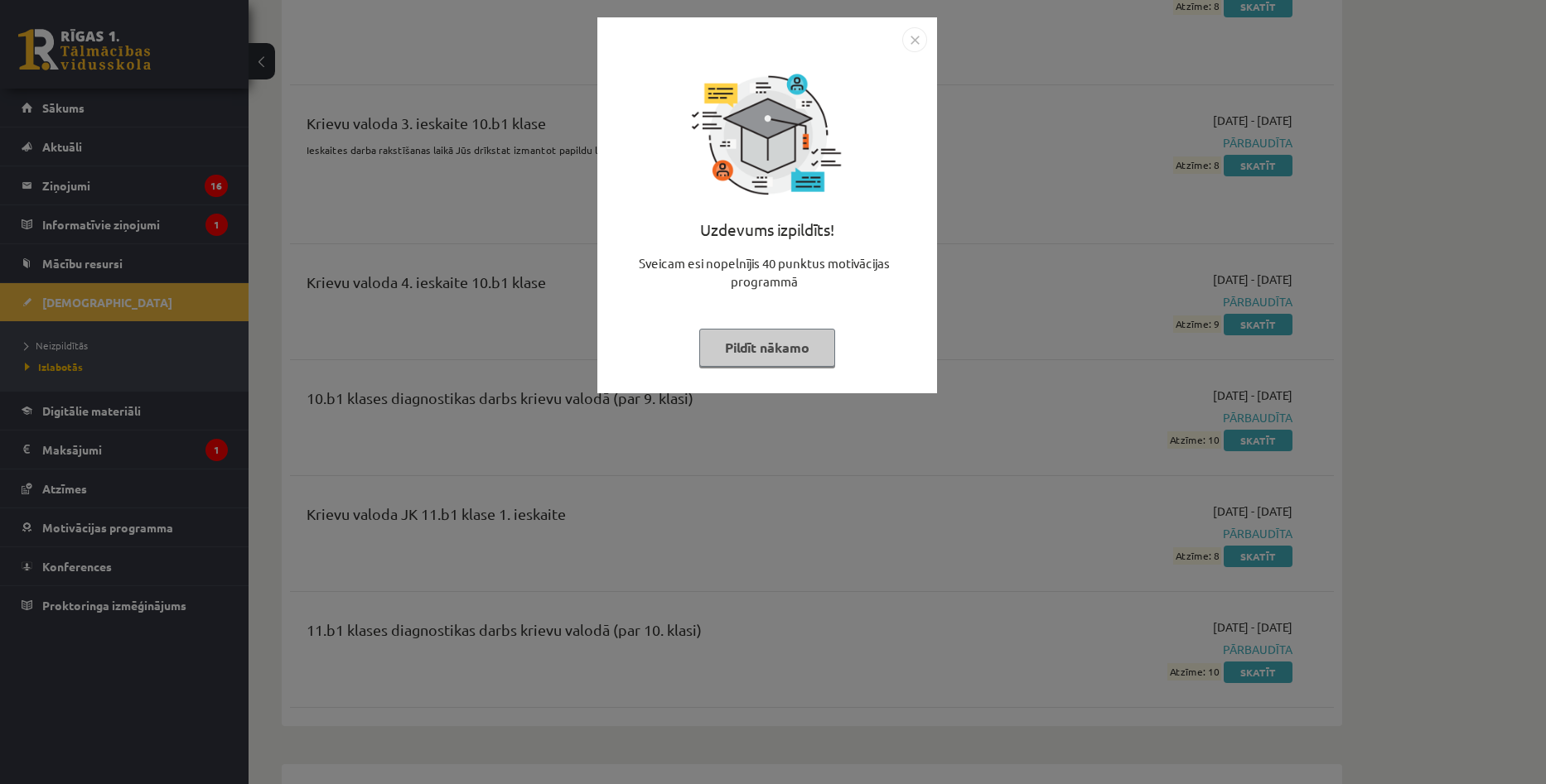
click at [749, 343] on button "Pildīt nākamo" at bounding box center [767, 348] width 136 height 38
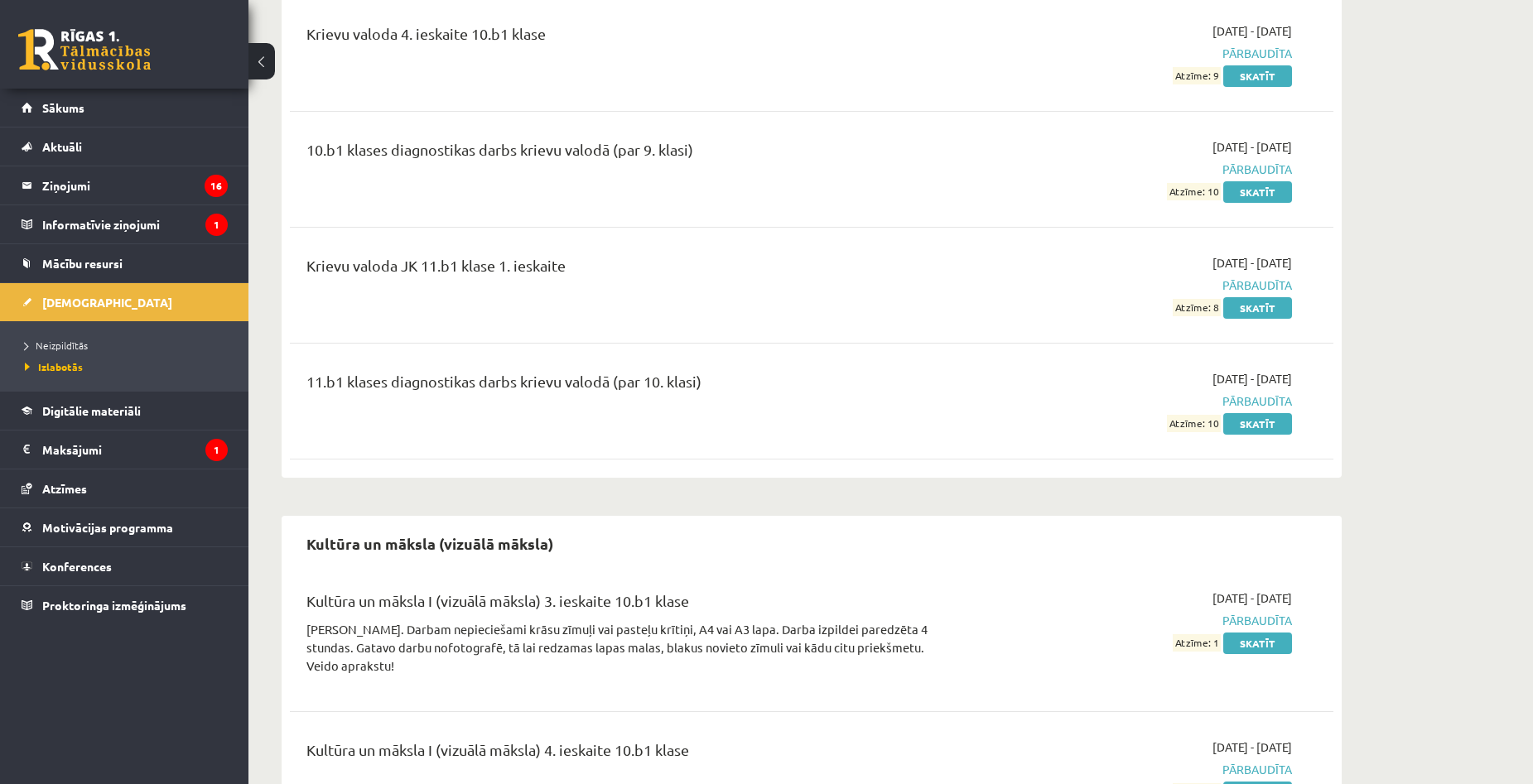
scroll to position [3448, 0]
